Goal: Information Seeking & Learning: Learn about a topic

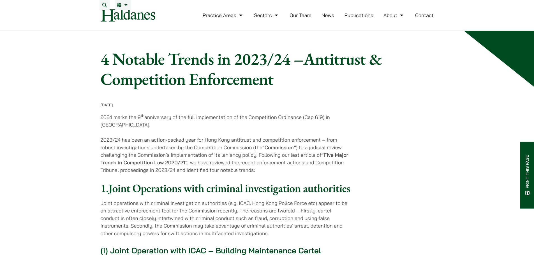
scroll to position [456, 0]
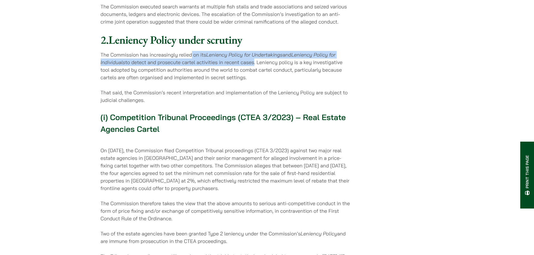
drag, startPoint x: 192, startPoint y: 63, endPoint x: 252, endPoint y: 83, distance: 62.7
click at [253, 79] on p "The Commission has increasingly relied on its Leniency Policy for Undertakings …" at bounding box center [226, 66] width 250 height 30
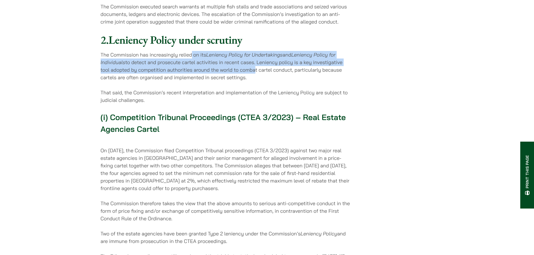
scroll to position [540, 0]
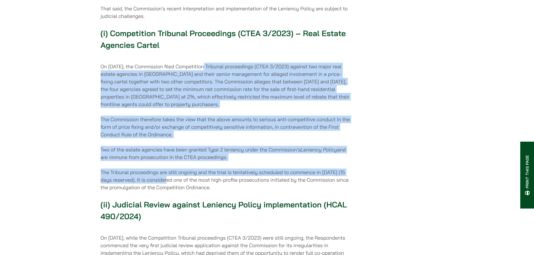
drag, startPoint x: 205, startPoint y: 75, endPoint x: 175, endPoint y: 189, distance: 118.7
click at [175, 86] on p "On 14 November 2023, the Commission filed Competition Tribunal proceedings (CTE…" at bounding box center [226, 85] width 250 height 45
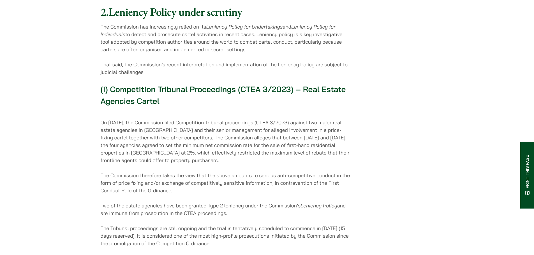
scroll to position [512, 0]
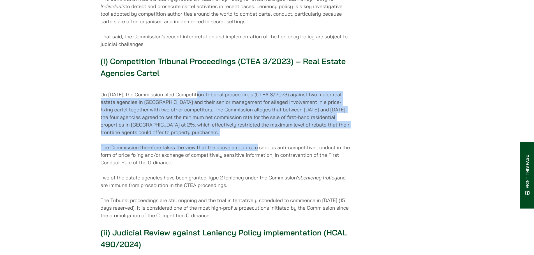
drag, startPoint x: 210, startPoint y: 107, endPoint x: 258, endPoint y: 154, distance: 66.6
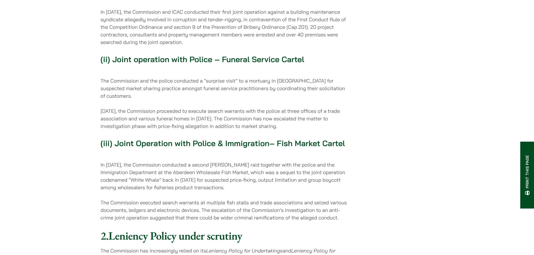
scroll to position [0, 0]
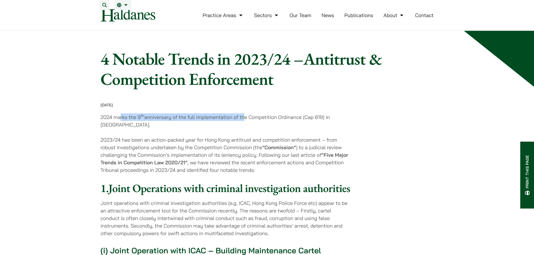
drag, startPoint x: 121, startPoint y: 120, endPoint x: 244, endPoint y: 121, distance: 123.0
click at [244, 121] on p "2024 marks the 9 th anniversary of the full implementation of the Competition O…" at bounding box center [226, 120] width 250 height 15
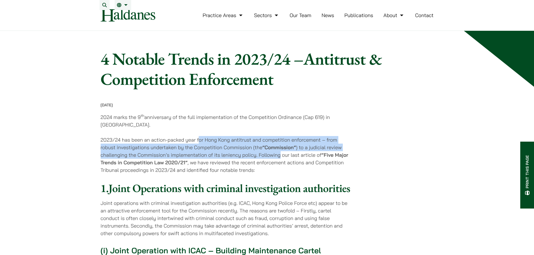
drag, startPoint x: 223, startPoint y: 144, endPoint x: 280, endPoint y: 162, distance: 59.6
click at [280, 162] on p "2023/24 has been an action-packed year for Hong Kong antitrust and competition …" at bounding box center [226, 155] width 250 height 38
click at [277, 156] on p "2023/24 has been an action-packed year for Hong Kong antitrust and competition …" at bounding box center [226, 155] width 250 height 38
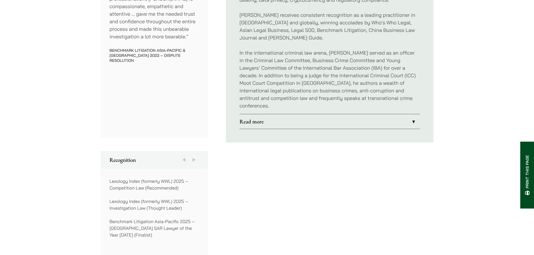
click at [341, 114] on link "Read more" at bounding box center [329, 121] width 180 height 15
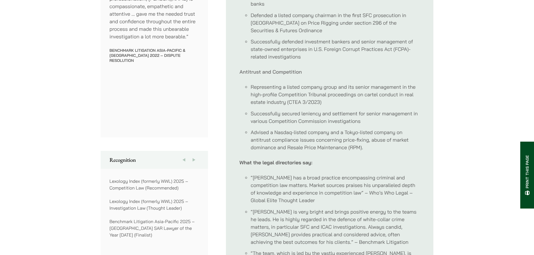
scroll to position [243, 0]
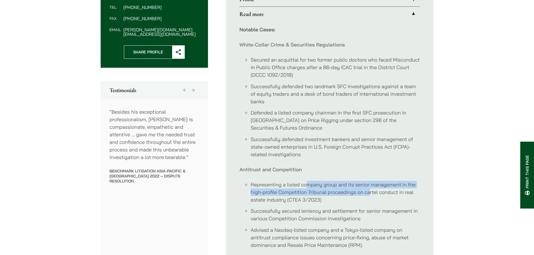
drag, startPoint x: 306, startPoint y: 178, endPoint x: 369, endPoint y: 186, distance: 62.9
click at [369, 186] on li "Representing a listed company group and its senior management in the high-profi…" at bounding box center [334, 192] width 169 height 23
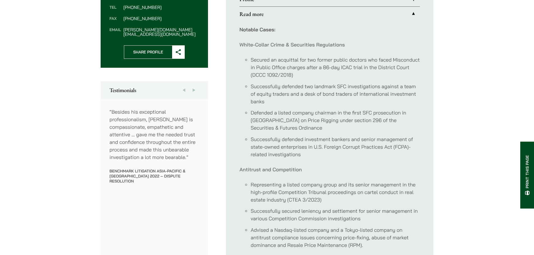
click at [325, 192] on li "Representing a listed company group and its senior management in the high-profi…" at bounding box center [334, 192] width 169 height 23
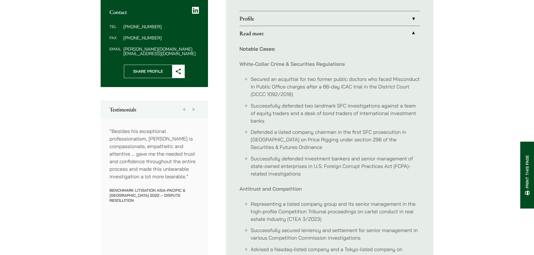
scroll to position [252, 0]
